Goal: Transaction & Acquisition: Purchase product/service

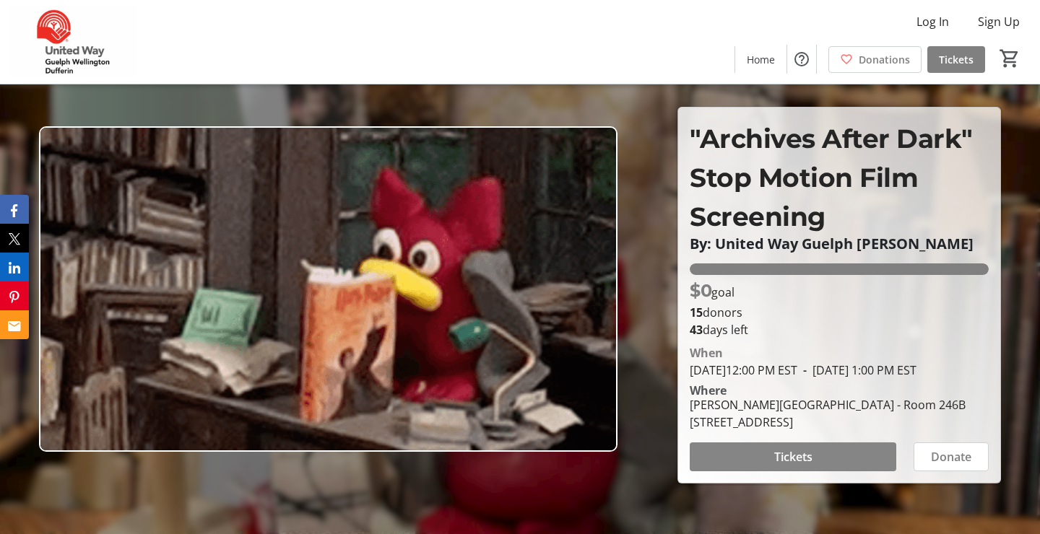
click at [798, 466] on span "Tickets" at bounding box center [793, 457] width 38 height 17
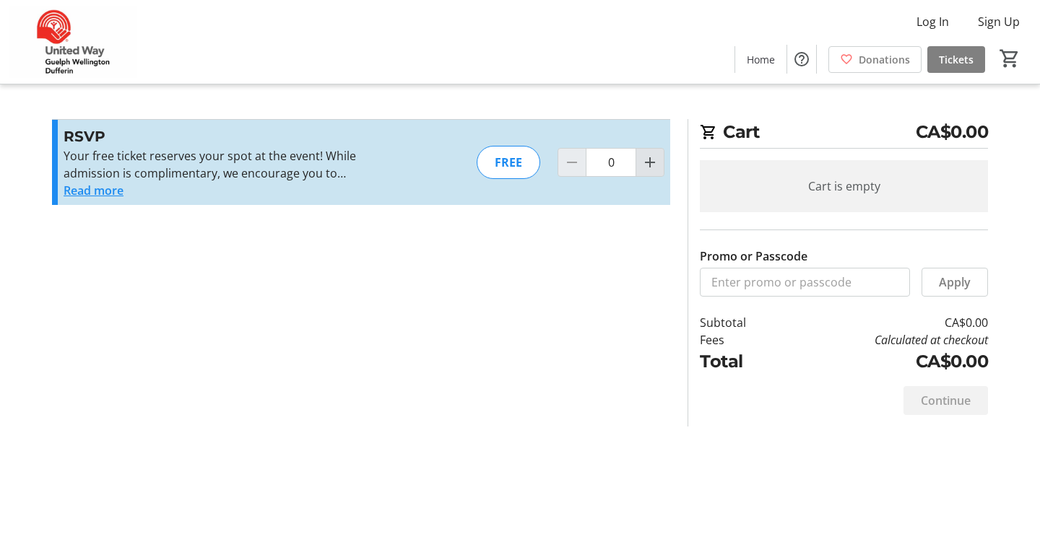
click at [648, 161] on mat-icon "Increment by one" at bounding box center [649, 162] width 17 height 17
type input "1"
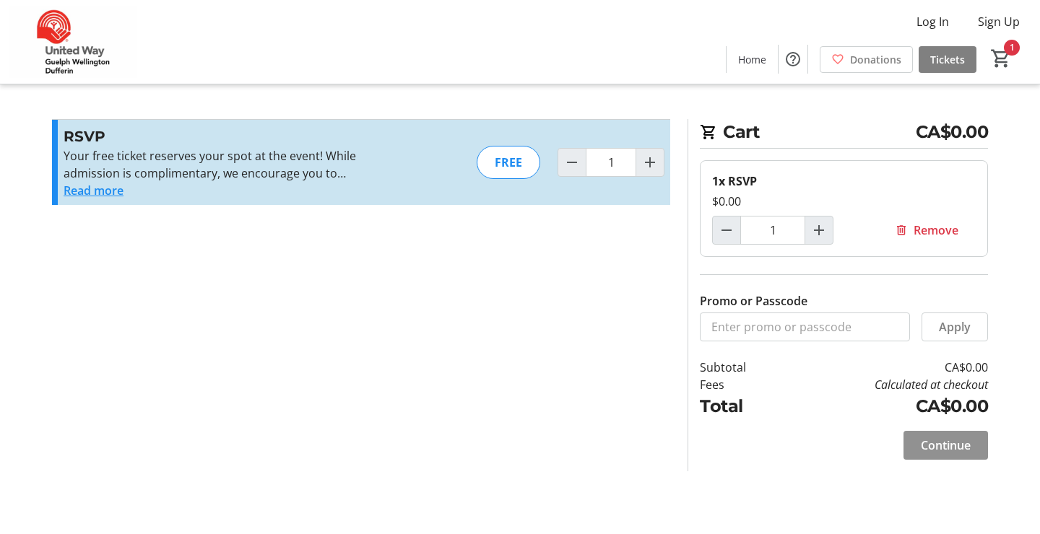
click at [942, 440] on span "Continue" at bounding box center [946, 445] width 50 height 17
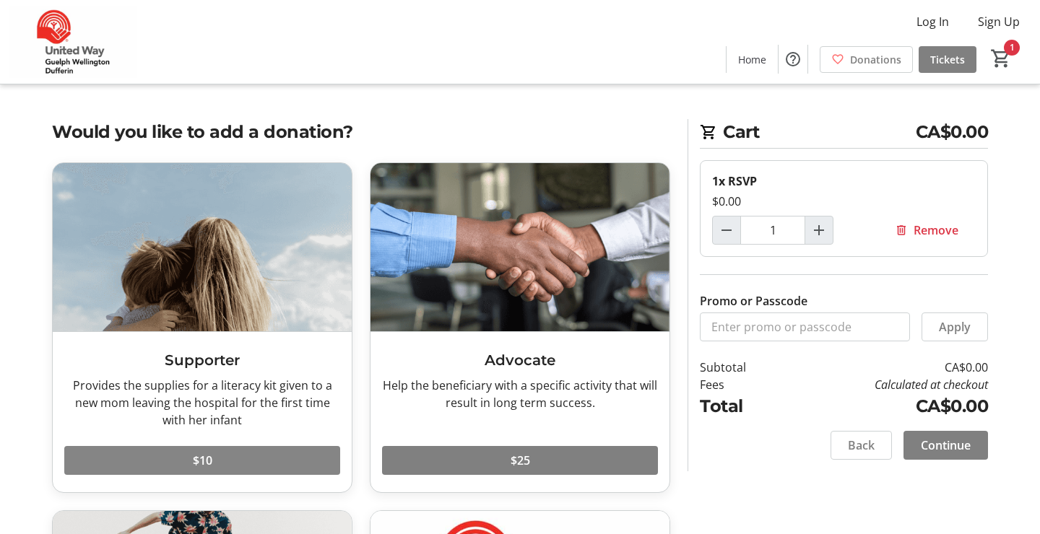
click at [235, 462] on span at bounding box center [202, 460] width 276 height 35
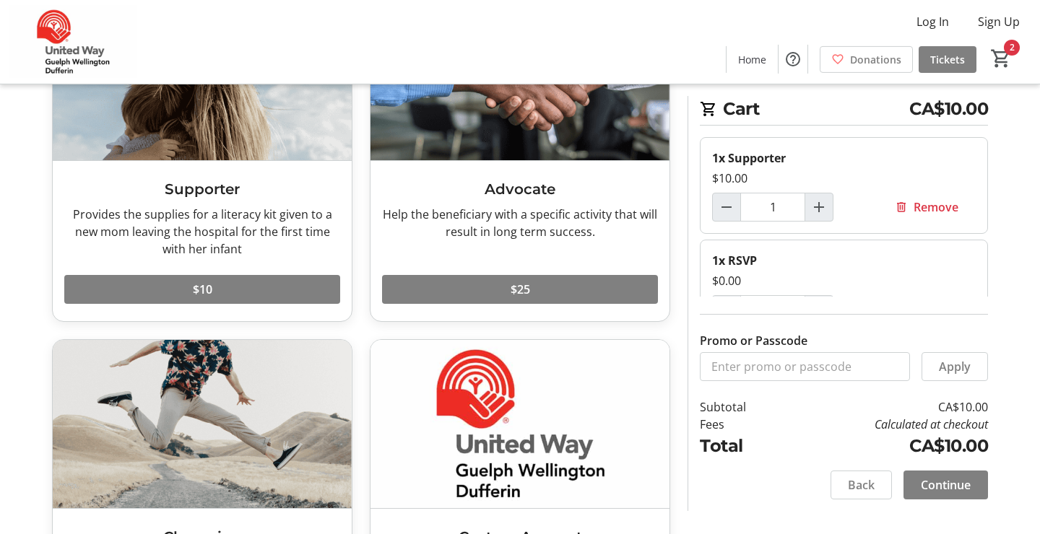
scroll to position [173, 0]
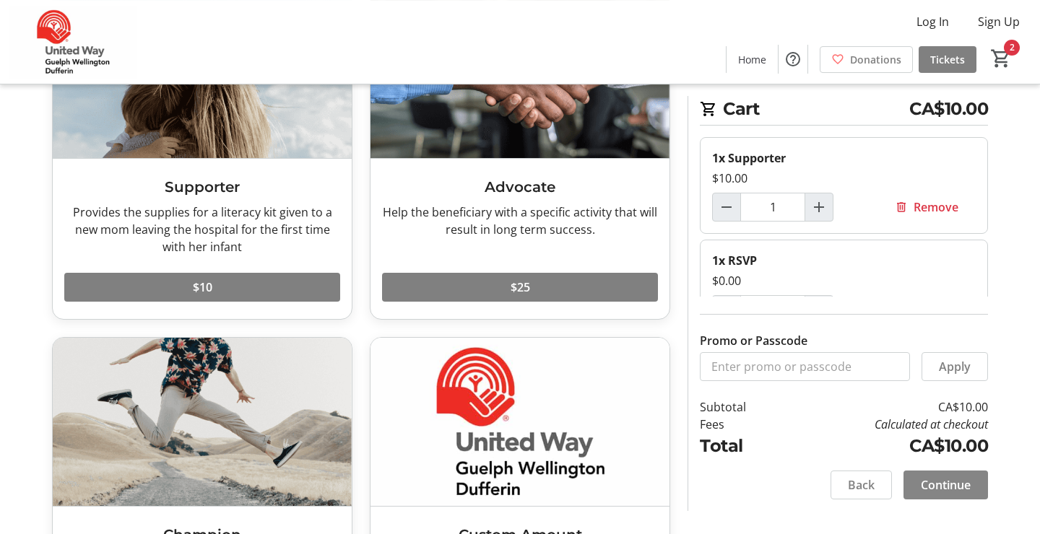
click at [955, 480] on span "Continue" at bounding box center [946, 485] width 50 height 17
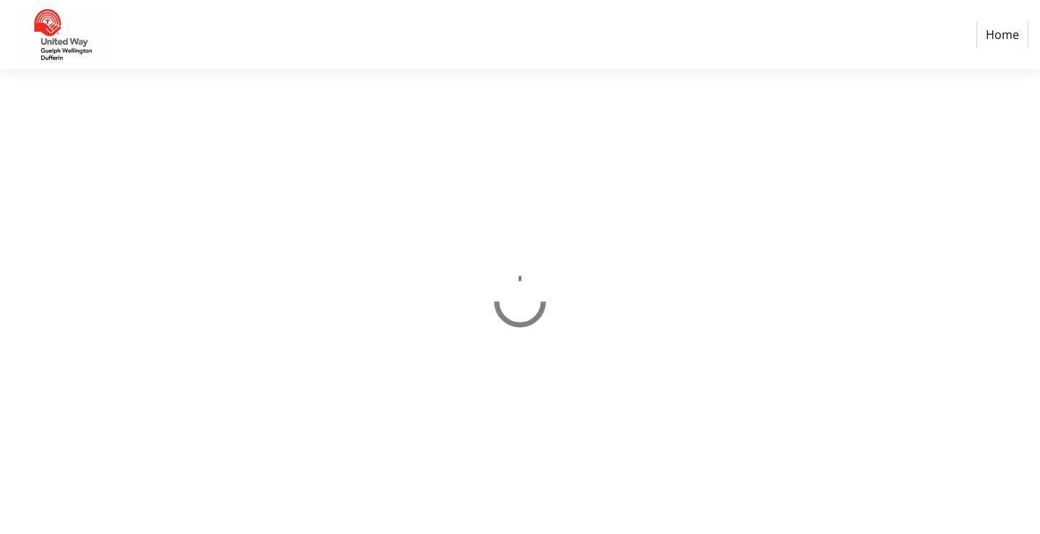
select select "CA"
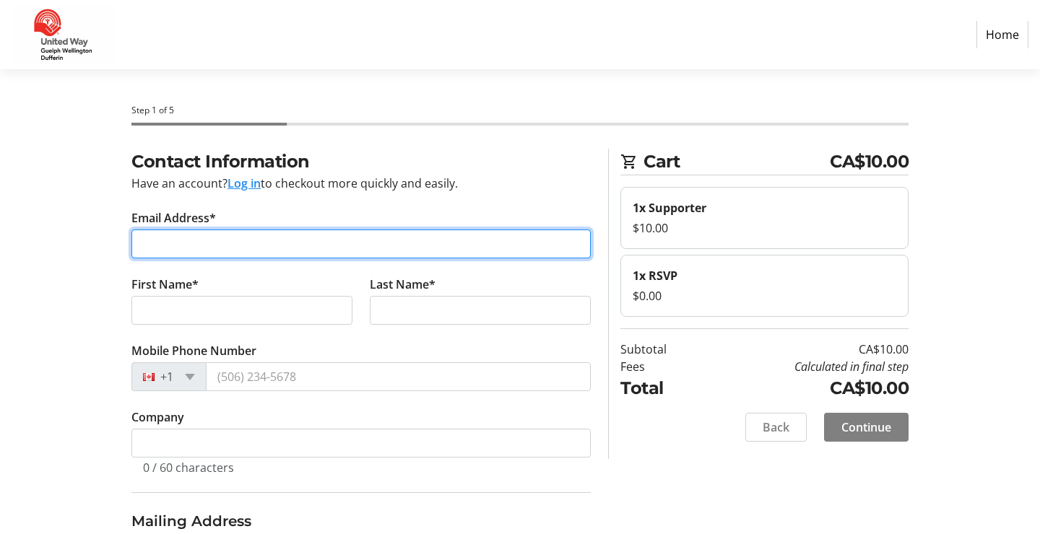
click at [241, 251] on input "Email Address*" at bounding box center [360, 244] width 459 height 29
type input "[PERSON_NAME][EMAIL_ADDRESS][DOMAIN_NAME]"
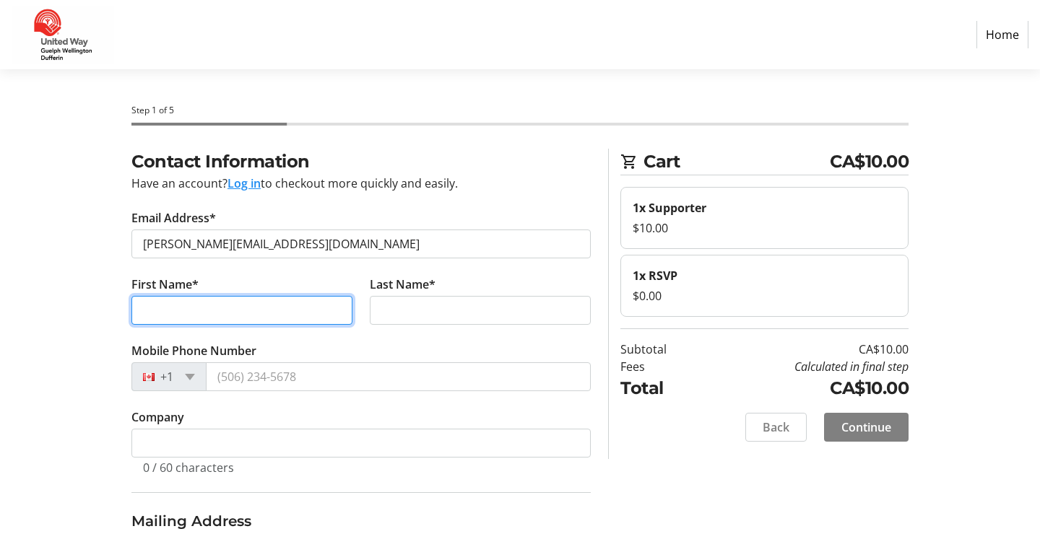
click at [180, 310] on input "First Name*" at bounding box center [241, 310] width 221 height 29
type input "[PERSON_NAME]"
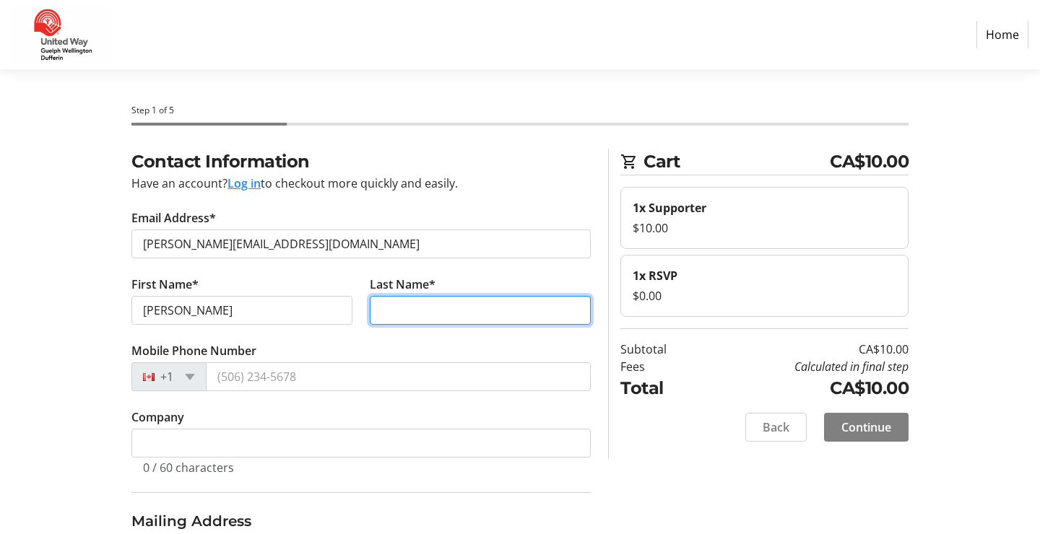
click at [460, 311] on input "Last Name*" at bounding box center [480, 310] width 221 height 29
type input "[PERSON_NAME]"
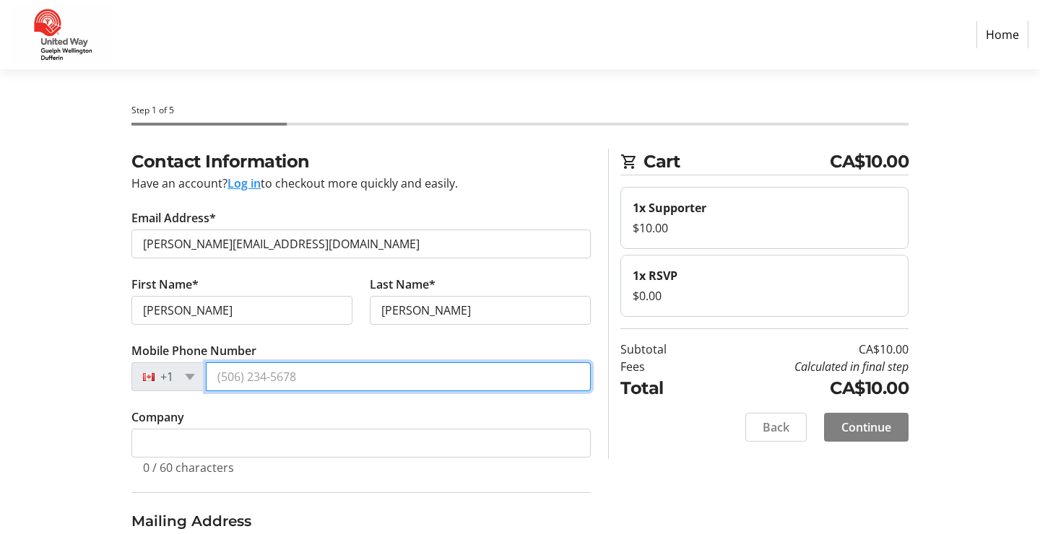
click at [267, 377] on input "Mobile Phone Number" at bounding box center [398, 377] width 385 height 29
click at [282, 371] on input "(613)" at bounding box center [398, 377] width 385 height 29
type input "[PHONE_NUMBER]"
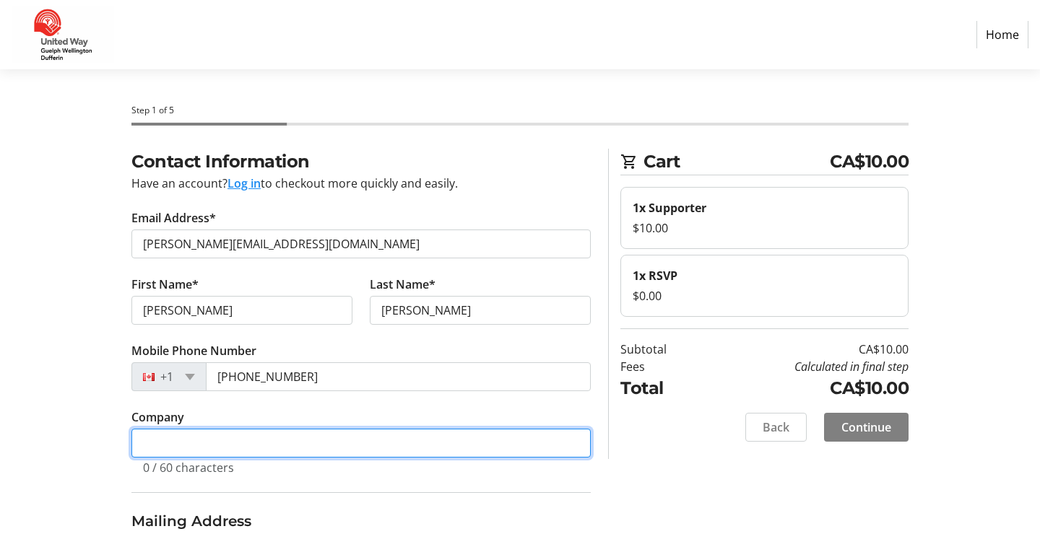
click at [229, 438] on input "Company" at bounding box center [360, 443] width 459 height 29
type input "RiverRoad Creative"
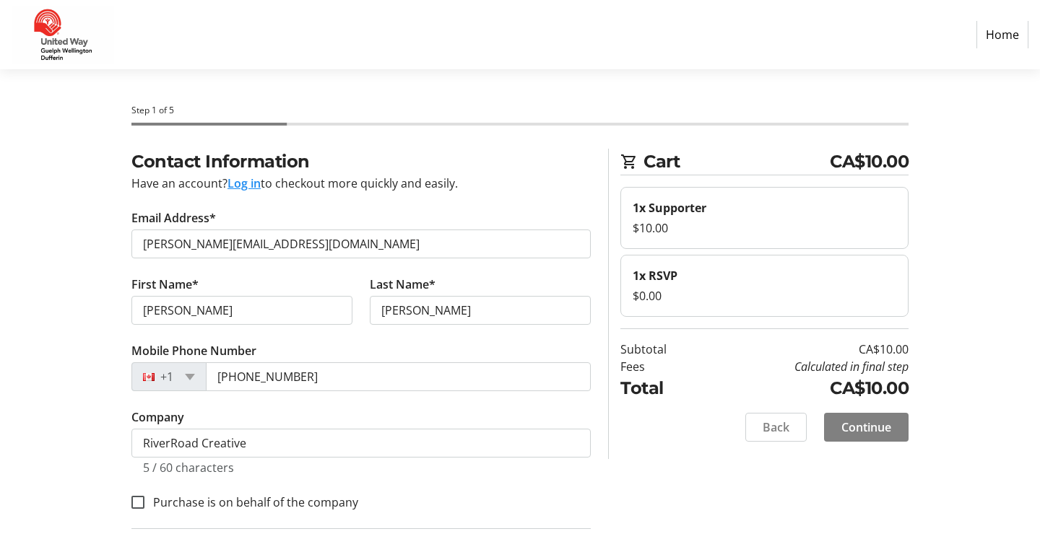
type input "[STREET_ADDRESS]"
type input "GUELPH"
select select "ON"
type input "N1H4M8"
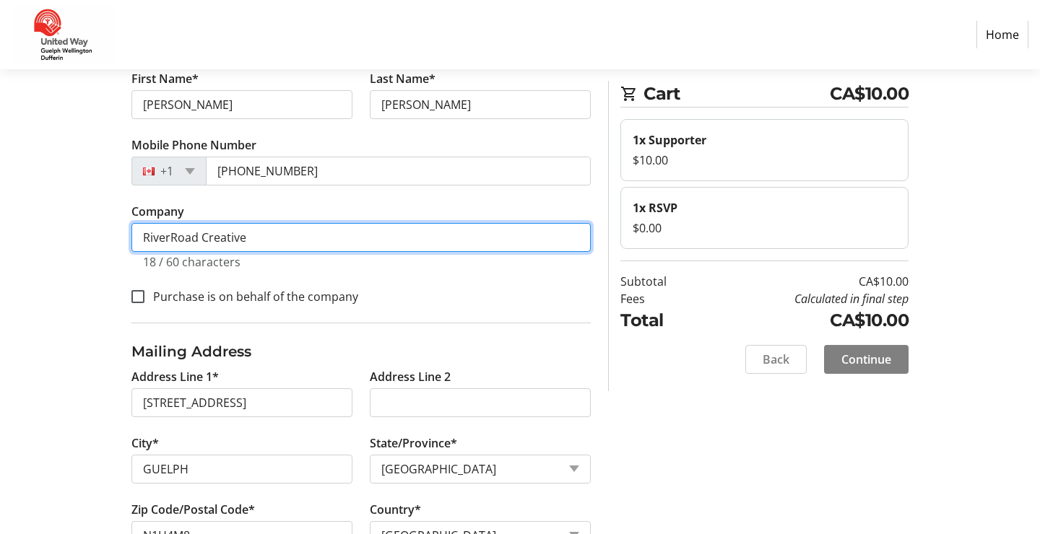
scroll to position [208, 0]
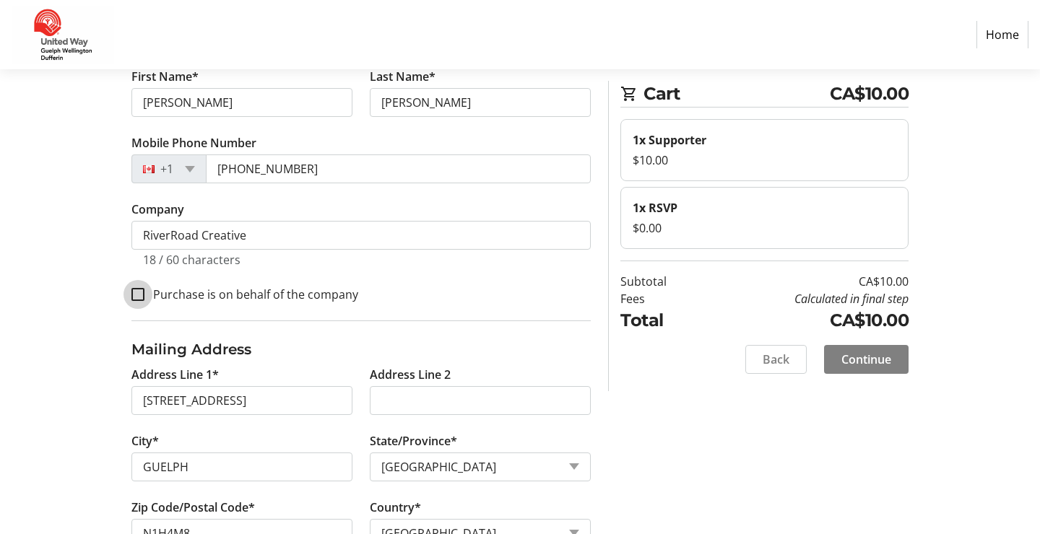
click at [144, 290] on input "Purchase is on behalf of the company" at bounding box center [137, 294] width 13 height 13
checkbox input "true"
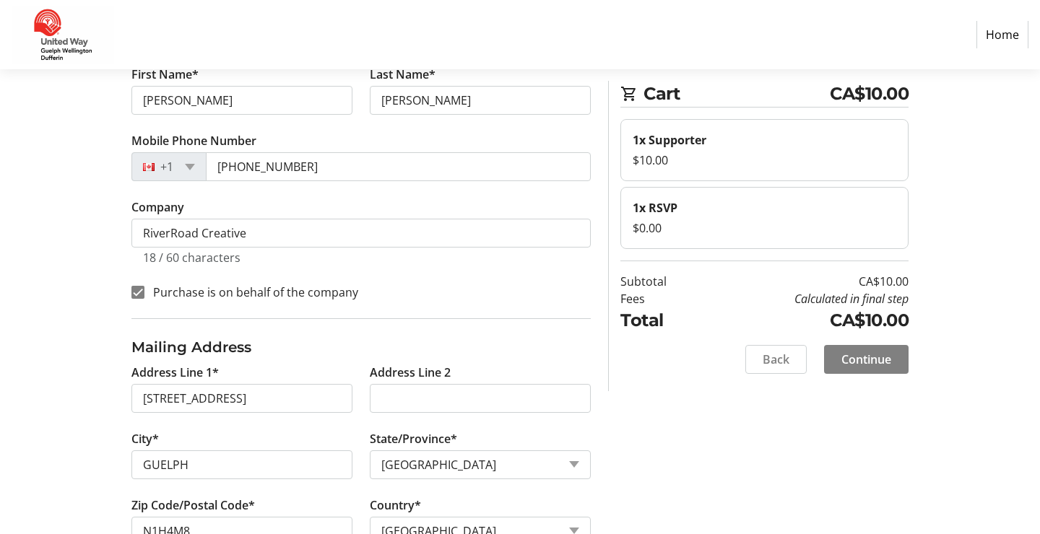
scroll to position [256, 0]
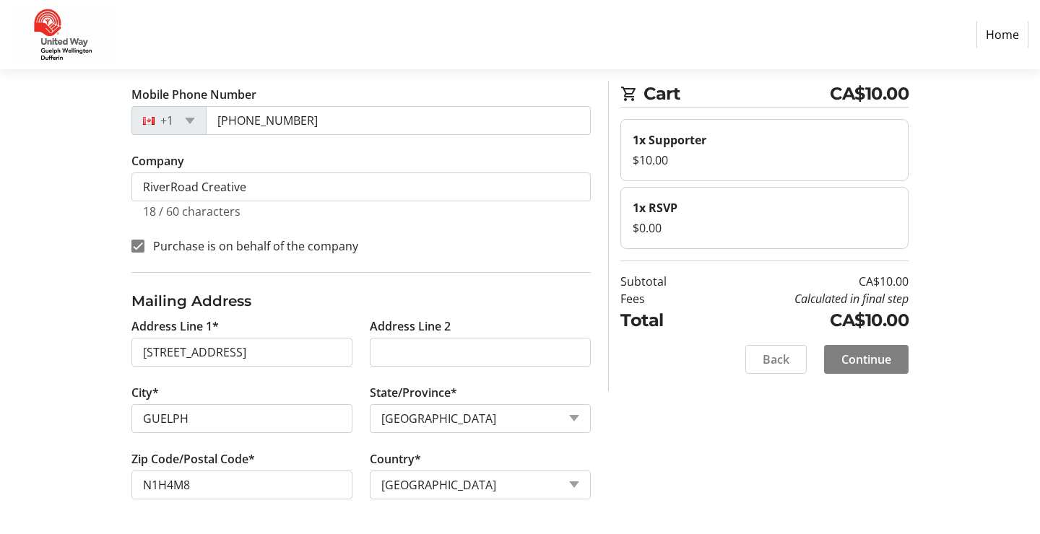
drag, startPoint x: 1031, startPoint y: 424, endPoint x: 1040, endPoint y: 517, distance: 93.6
click at [1039, 534] on html "Home Step 1 of 5 Cart CA$10.00 1x Supporter $10.00 1x RSVP $0.00 Subtotal CA$10…" at bounding box center [520, 139] width 1040 height 791
click at [843, 364] on span "Continue" at bounding box center [866, 359] width 50 height 17
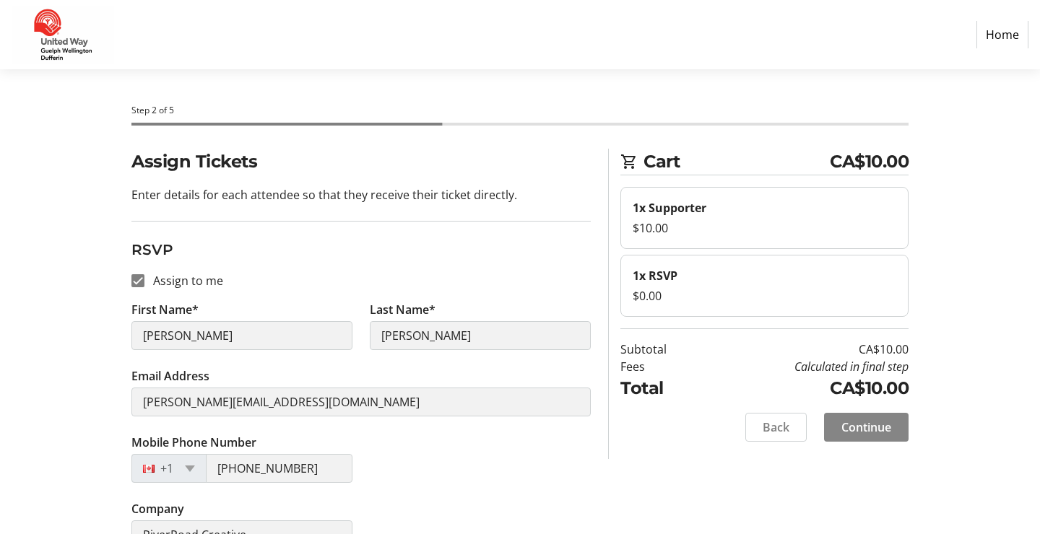
click at [884, 430] on span "Continue" at bounding box center [866, 427] width 50 height 17
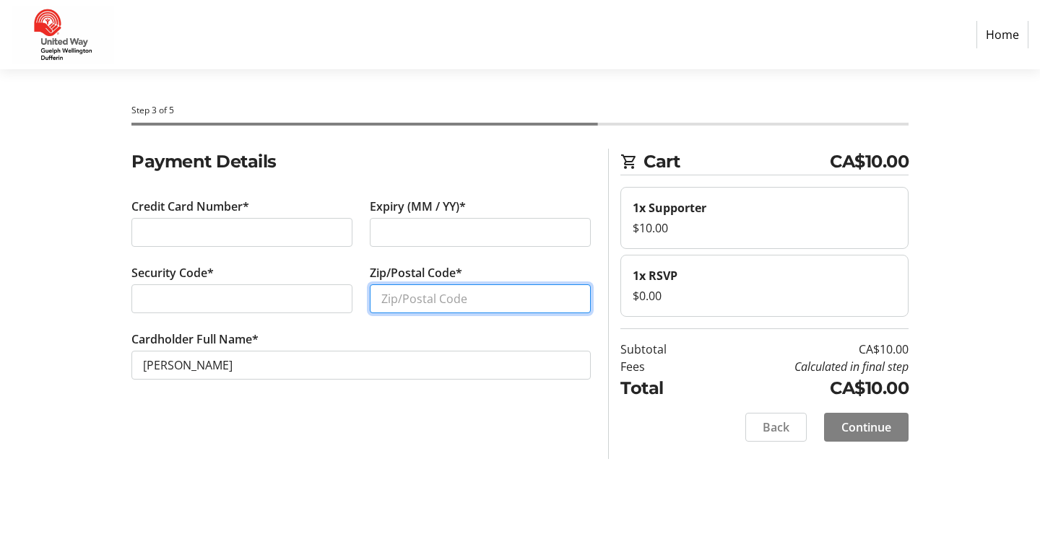
click at [423, 287] on input "Zip/Postal Code*" at bounding box center [480, 299] width 221 height 29
type input "N1H 4M8"
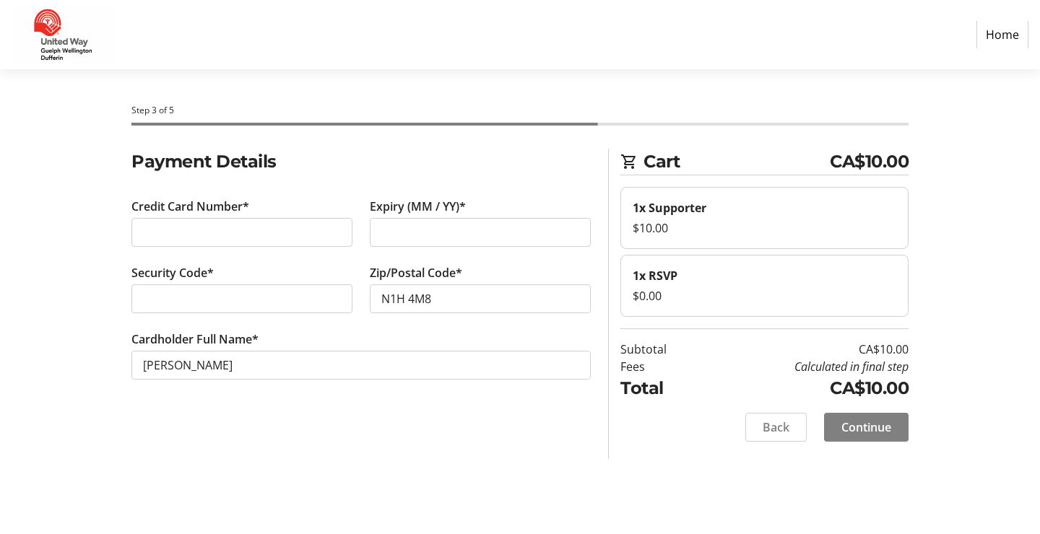
click at [467, 462] on div "Step 3 of 5 Cart CA$10.00 1x Supporter $10.00 1x RSVP $0.00 Subtotal CA$10.00 F…" at bounding box center [519, 301] width 953 height 465
click at [886, 422] on span "Continue" at bounding box center [866, 427] width 50 height 17
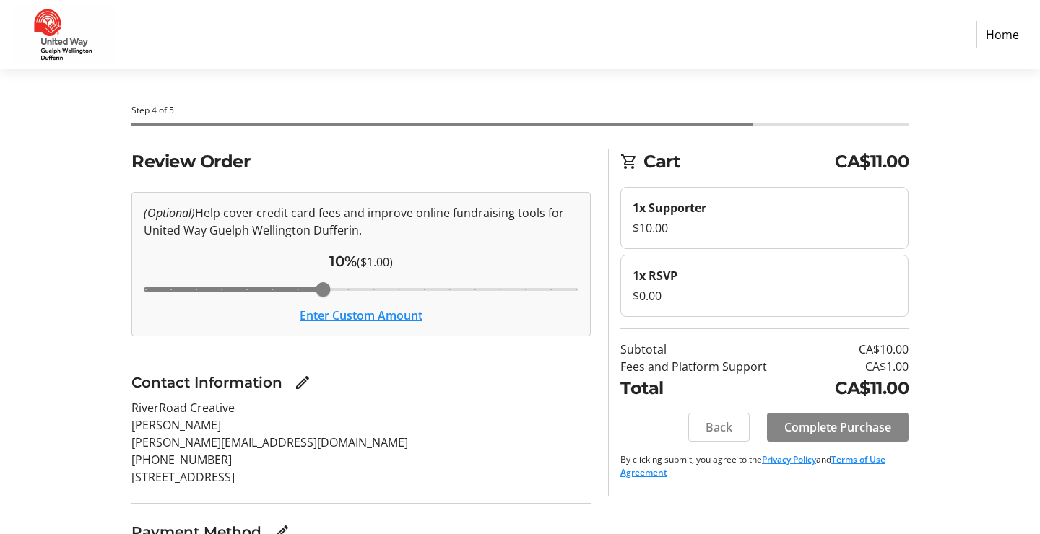
click at [829, 423] on span "Complete Purchase" at bounding box center [837, 427] width 107 height 17
